Goal: Transaction & Acquisition: Book appointment/travel/reservation

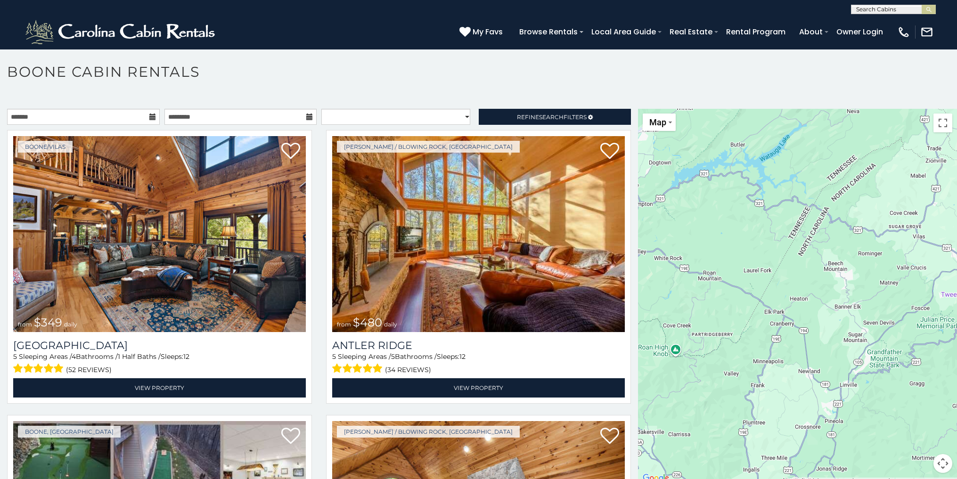
scroll to position [5, 0]
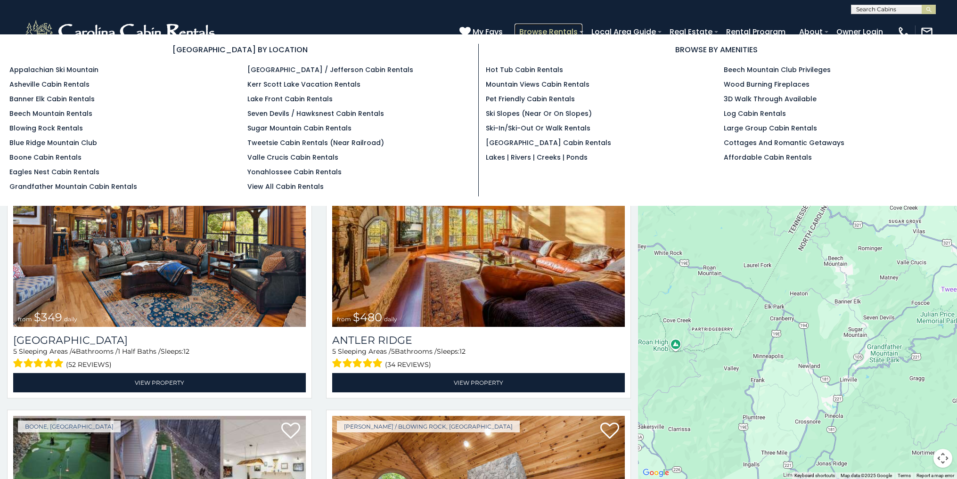
click at [518, 29] on link "Browse Rentals" at bounding box center [549, 32] width 68 height 16
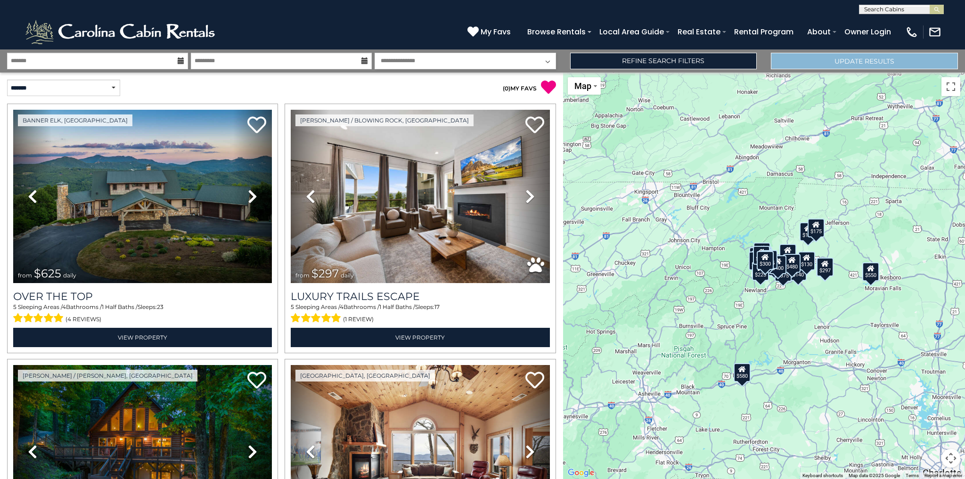
scroll to position [253, 0]
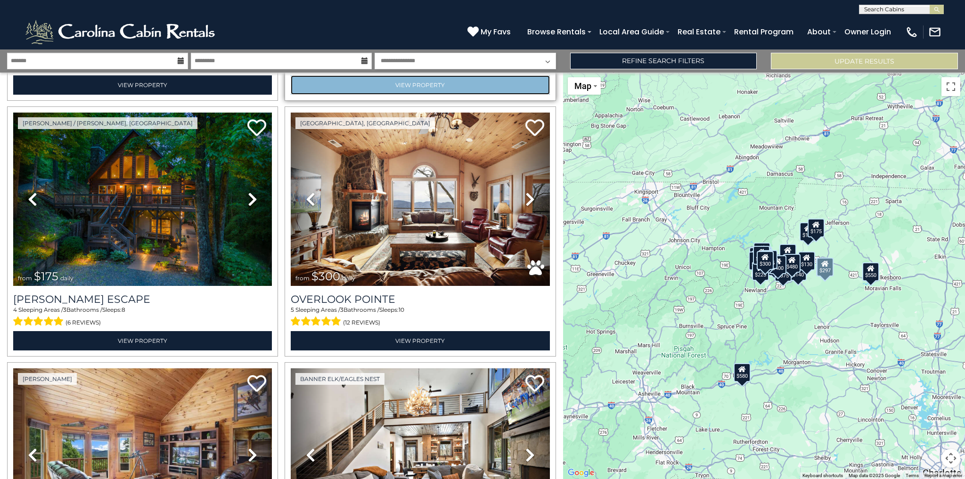
click at [295, 76] on link "View Property" at bounding box center [420, 84] width 259 height 19
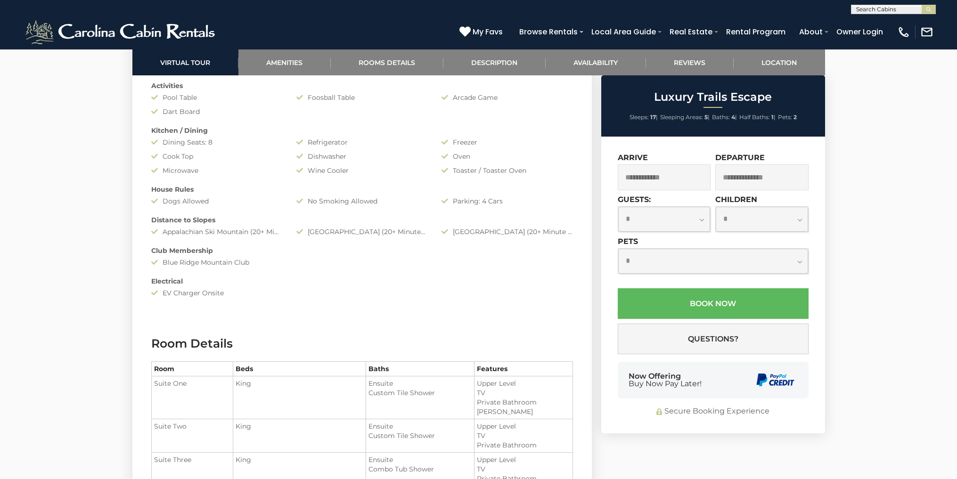
scroll to position [905, 0]
